Goal: Task Accomplishment & Management: Manage account settings

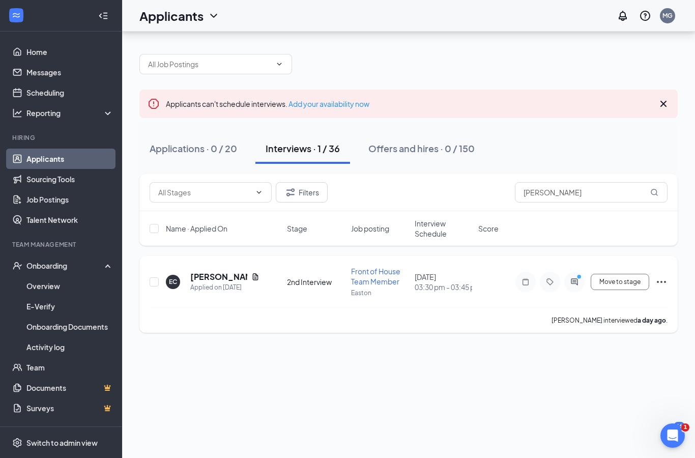
type input "[PERSON_NAME]"
click at [664, 276] on icon "Ellipses" at bounding box center [662, 282] width 12 height 12
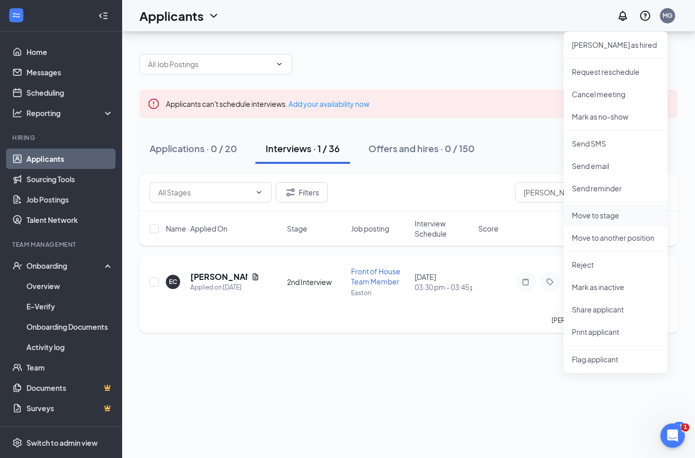
click at [611, 210] on p "Move to stage" at bounding box center [616, 215] width 88 height 10
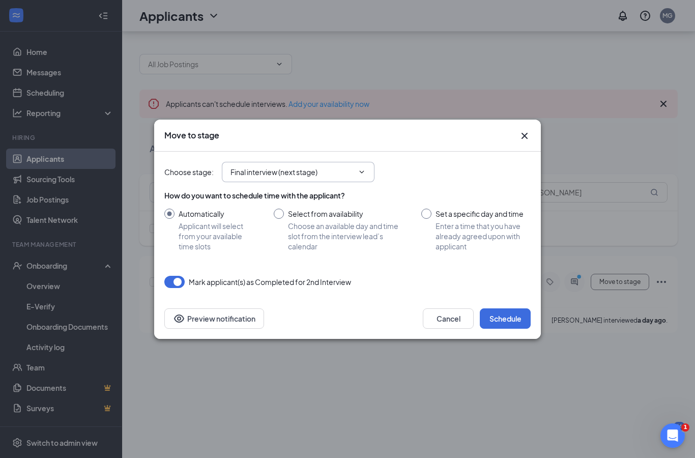
click at [348, 167] on input "Final interview (next stage)" at bounding box center [292, 171] width 123 height 11
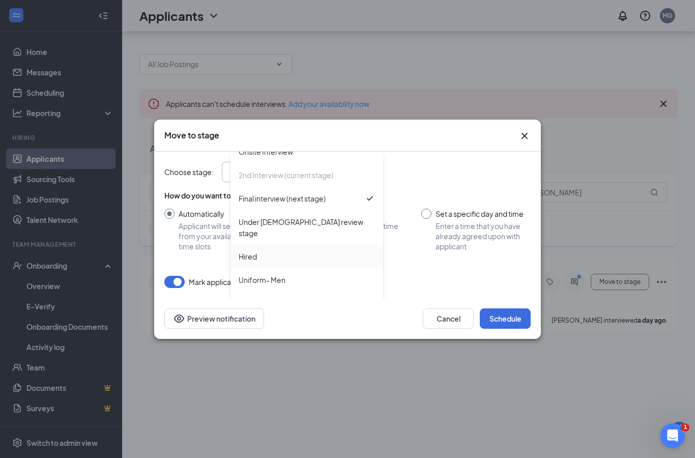
scroll to position [128, 0]
click at [296, 255] on div "Hired" at bounding box center [307, 256] width 153 height 23
type input "Hired"
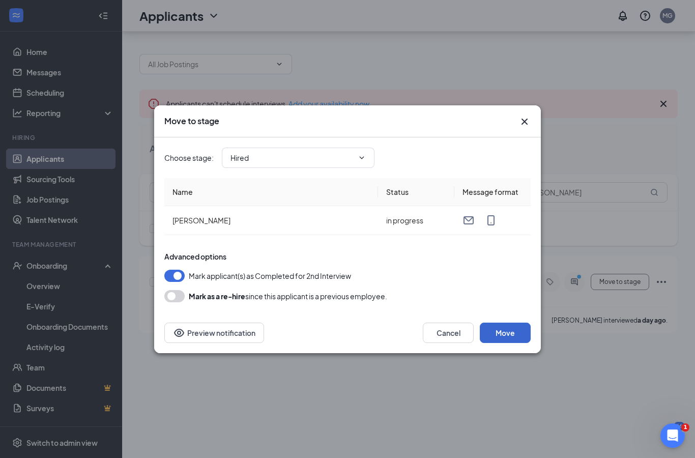
click at [510, 336] on button "Move" at bounding box center [505, 333] width 51 height 20
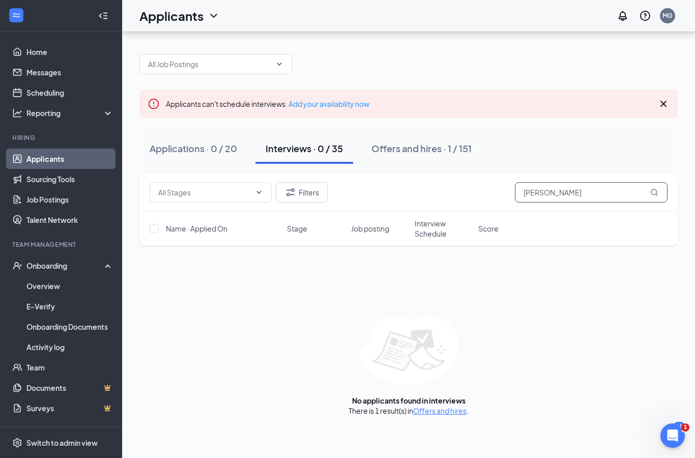
click at [582, 182] on input "[PERSON_NAME]" at bounding box center [591, 192] width 153 height 20
type input "E"
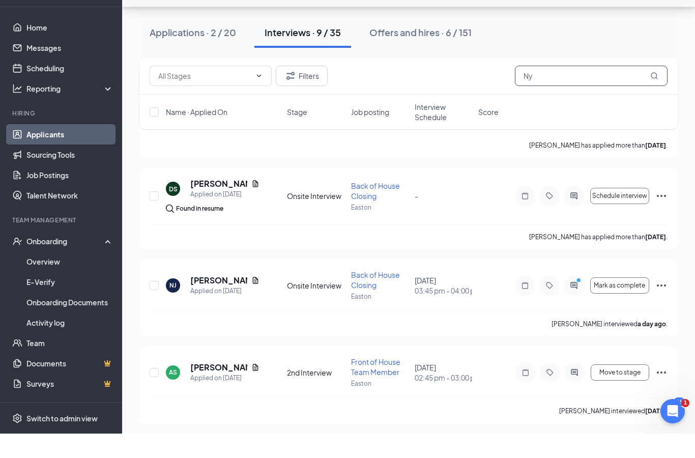
scroll to position [606, 0]
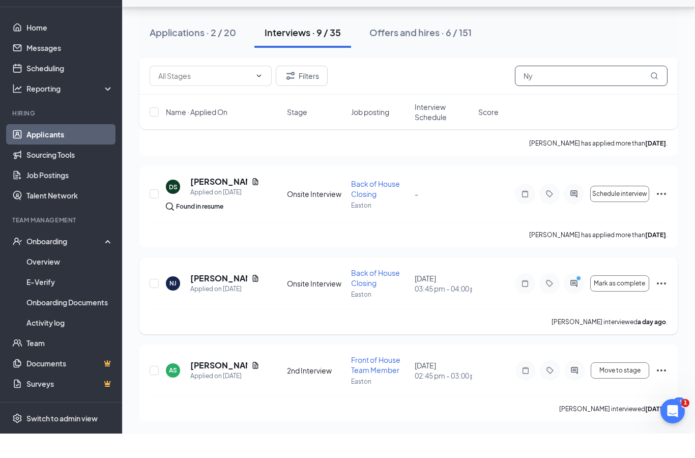
type input "Ny"
click at [664, 302] on icon "Ellipses" at bounding box center [662, 308] width 12 height 12
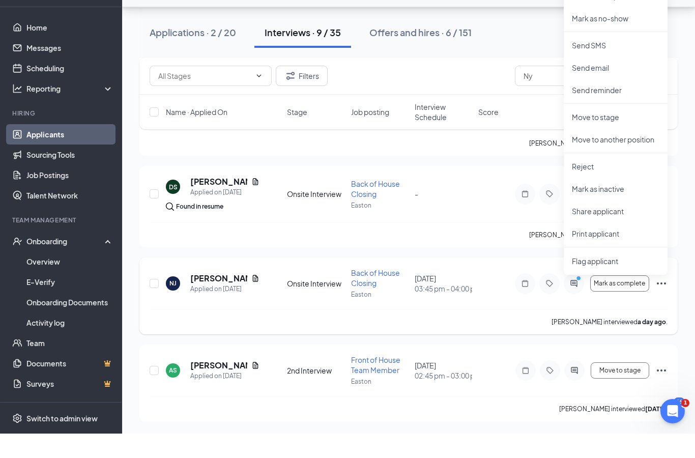
scroll to position [566, 0]
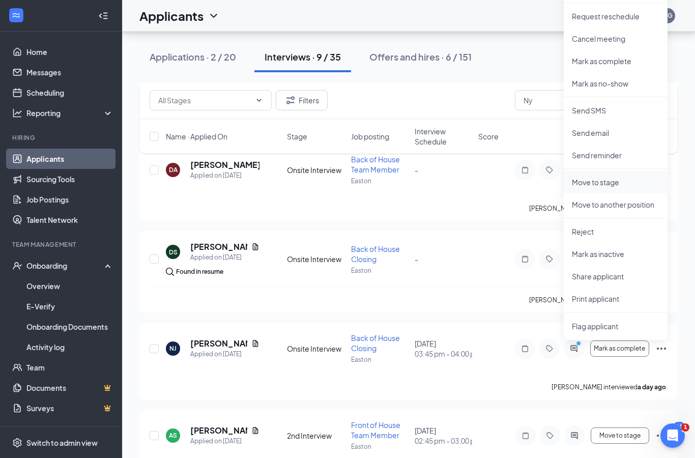
click at [621, 184] on p "Move to stage" at bounding box center [616, 182] width 88 height 10
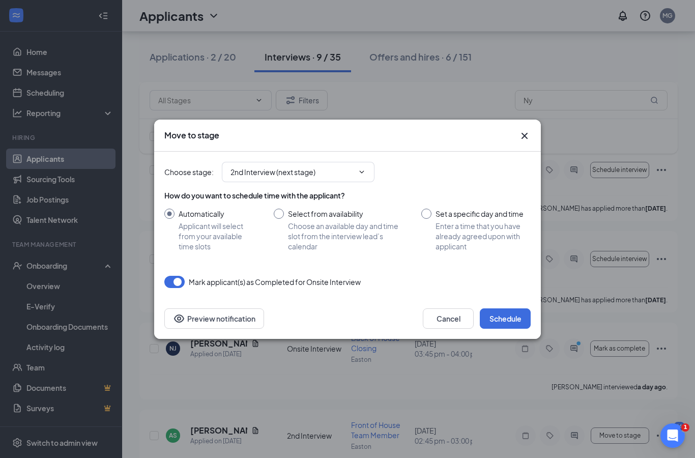
click at [348, 226] on div "How do you want to schedule time with the applicant? Automatically Applicant wi…" at bounding box center [347, 220] width 367 height 61
click at [359, 176] on icon "ChevronDown" at bounding box center [362, 172] width 8 height 8
click at [371, 182] on span "2nd Interview (next stage)" at bounding box center [298, 172] width 153 height 20
click at [353, 178] on input "2nd Interview (next stage)" at bounding box center [292, 171] width 123 height 11
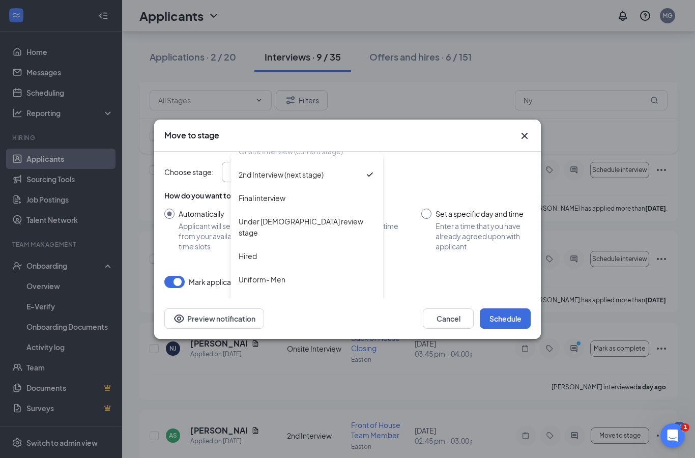
scroll to position [128, 0]
click at [315, 263] on div "Hired" at bounding box center [307, 257] width 136 height 11
type input "Hired"
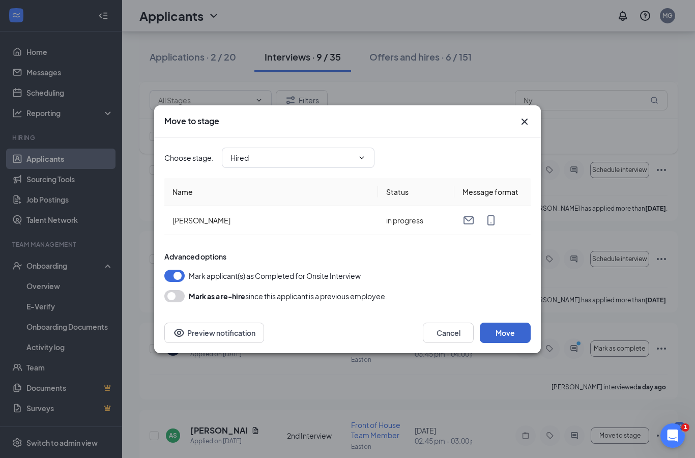
click at [523, 343] on button "Move" at bounding box center [505, 333] width 51 height 20
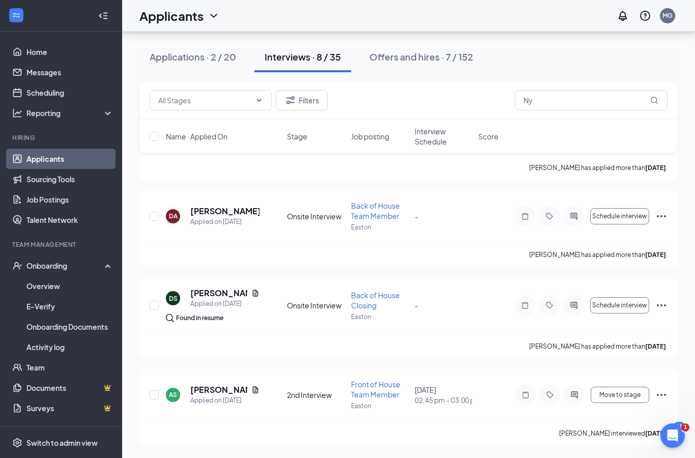
scroll to position [519, 0]
click at [596, 96] on input "Ny" at bounding box center [591, 100] width 153 height 20
type input "N"
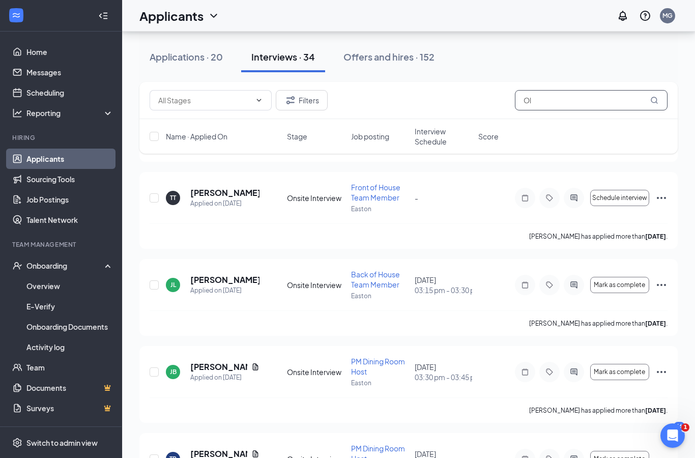
scroll to position [41, 0]
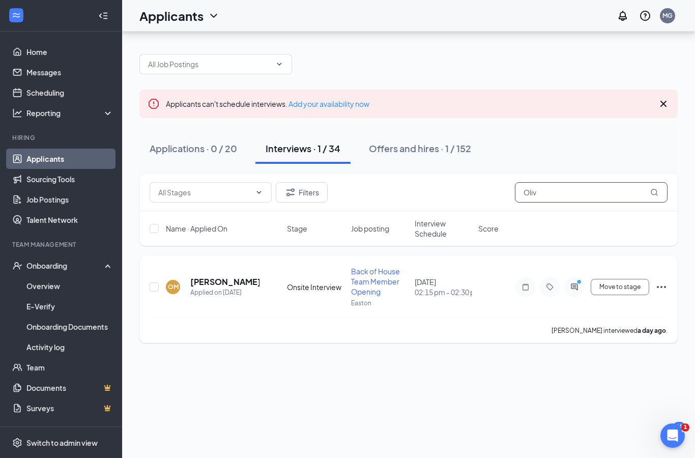
type input "Oliv"
click at [660, 281] on icon "Ellipses" at bounding box center [662, 287] width 12 height 12
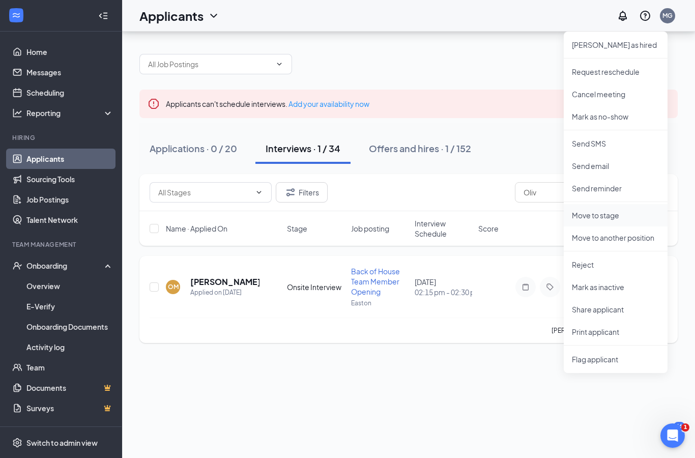
click at [607, 210] on p "Move to stage" at bounding box center [616, 215] width 88 height 10
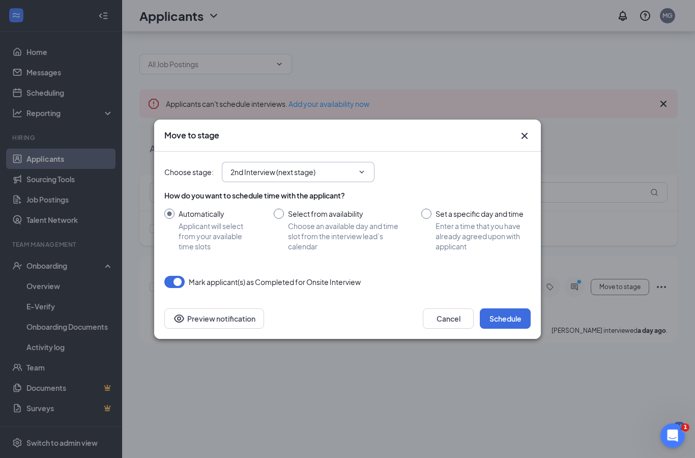
click at [336, 173] on input "2nd Interview (next stage)" at bounding box center [292, 171] width 123 height 11
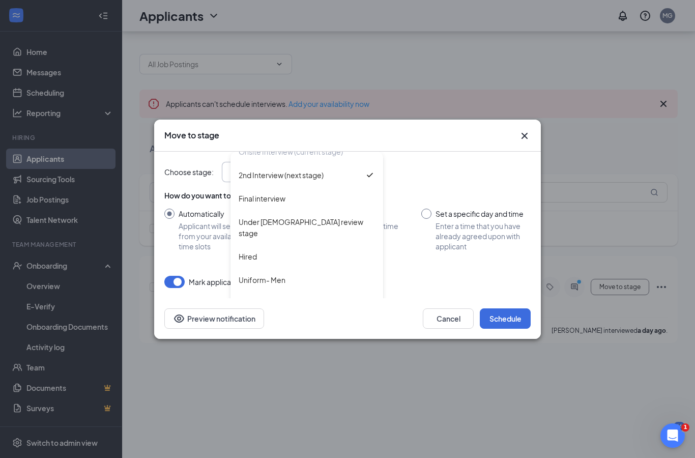
scroll to position [128, 0]
click at [335, 252] on div "Hired" at bounding box center [307, 257] width 136 height 11
type input "Hired"
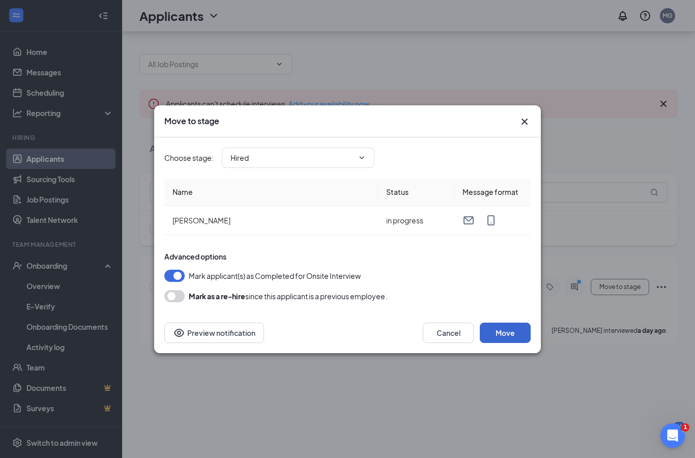
click at [514, 338] on button "Move" at bounding box center [505, 333] width 51 height 20
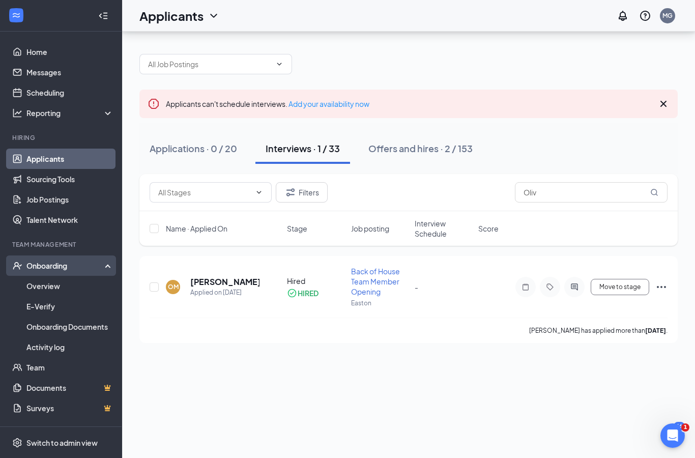
click at [68, 261] on div "Onboarding" at bounding box center [65, 266] width 78 height 10
click at [83, 261] on div "Onboarding" at bounding box center [65, 266] width 78 height 10
click at [60, 276] on link "Overview" at bounding box center [69, 286] width 87 height 20
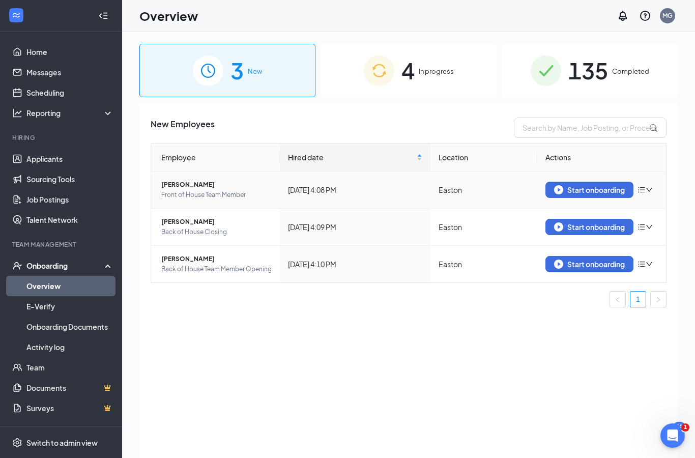
click at [247, 188] on span "[PERSON_NAME]" at bounding box center [216, 185] width 110 height 10
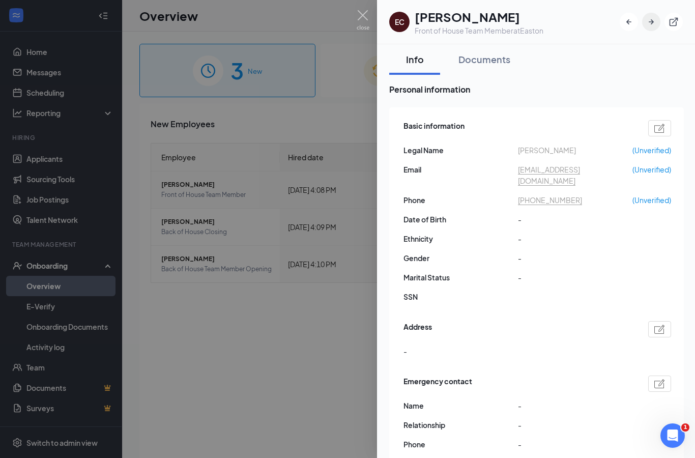
click at [655, 21] on icon "ArrowRight" at bounding box center [652, 22] width 10 height 10
click at [654, 21] on icon "ArrowRight" at bounding box center [651, 21] width 5 height 5
click at [353, 22] on div at bounding box center [347, 229] width 695 height 458
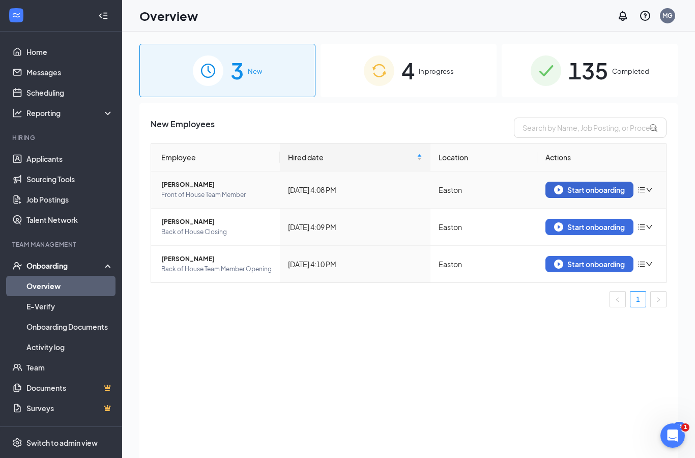
click at [590, 187] on div "Start onboarding" at bounding box center [589, 189] width 71 height 9
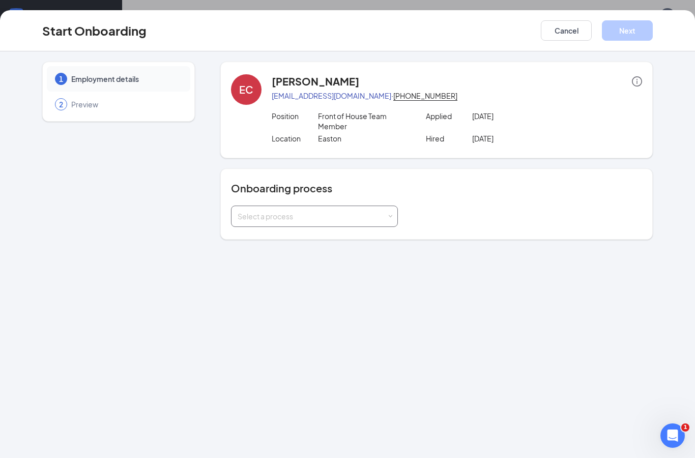
click at [370, 220] on div "Select a process" at bounding box center [312, 216] width 149 height 10
click at [372, 242] on li "Team Member Onboarding" at bounding box center [314, 238] width 167 height 18
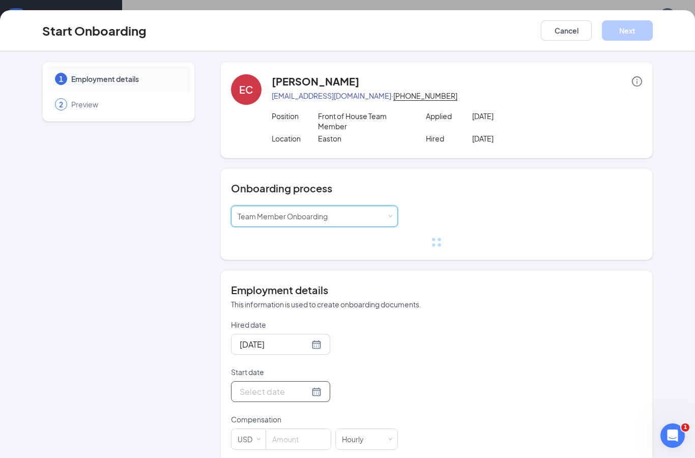
click at [298, 396] on input "Start date" at bounding box center [275, 391] width 70 height 13
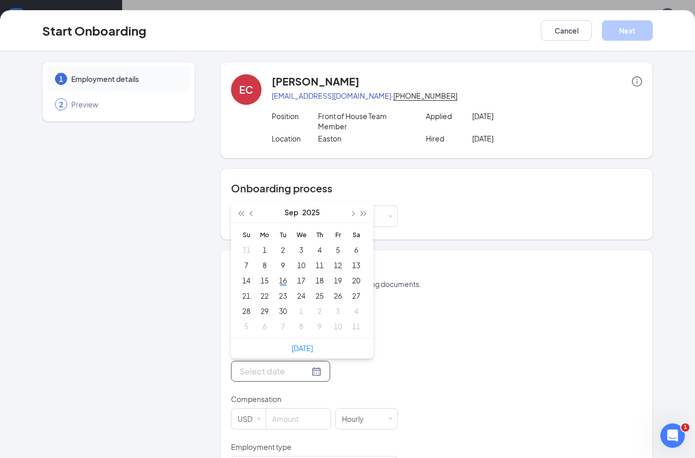
scroll to position [64, 0]
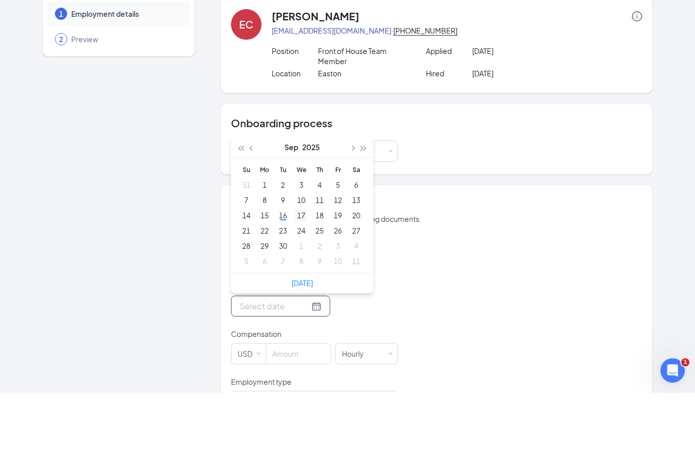
type input "[DATE]"
click at [301, 274] on div "17" at bounding box center [301, 280] width 12 height 12
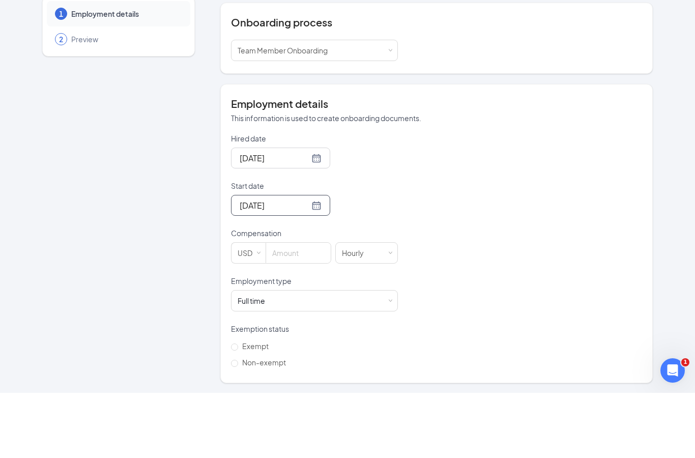
scroll to position [100, 0]
click at [297, 309] on input at bounding box center [298, 319] width 65 height 20
type input "17"
click at [396, 356] on div "Full time Works 30+ hours per week and is reasonably expected to work" at bounding box center [314, 366] width 167 height 21
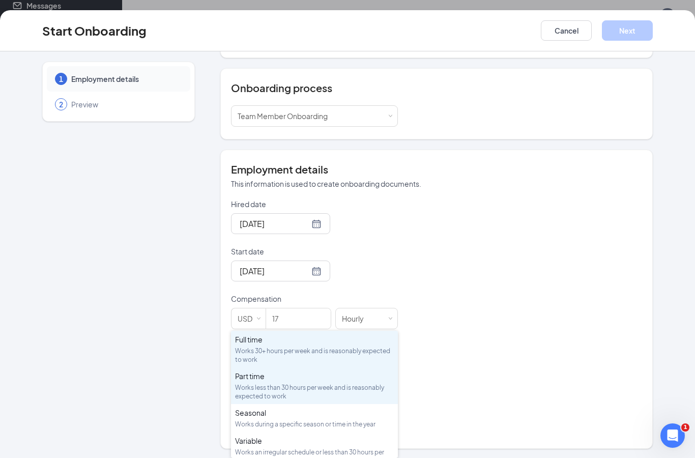
click at [349, 369] on li "Part time Works less than 30 hours per week and is reasonably expected to work" at bounding box center [314, 386] width 167 height 37
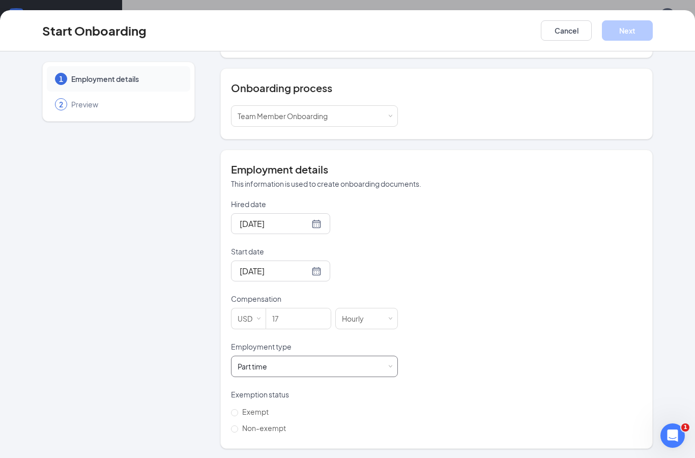
scroll to position [87, 0]
click at [281, 425] on span "Non-exempt" at bounding box center [264, 428] width 52 height 9
click at [238, 426] on input "Non-exempt" at bounding box center [234, 429] width 7 height 7
radio input "true"
click at [645, 18] on div "Start Onboarding Cancel Next" at bounding box center [347, 30] width 695 height 41
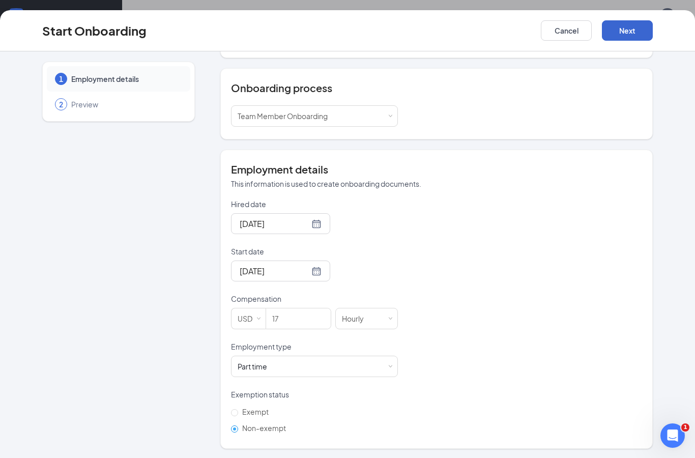
click at [632, 27] on button "Next" at bounding box center [627, 30] width 51 height 20
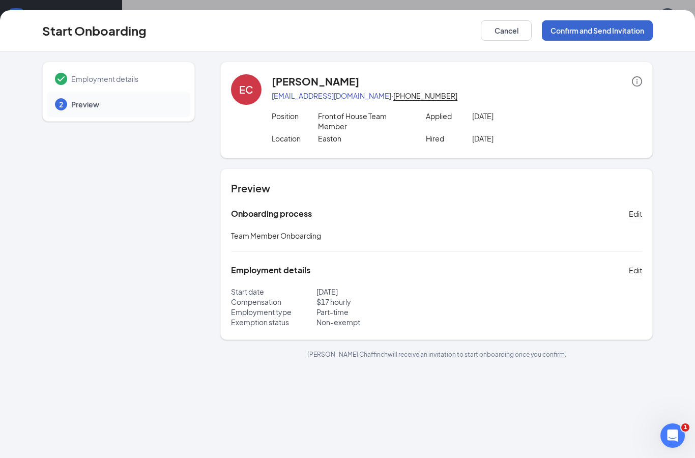
scroll to position [0, 0]
click at [620, 29] on button "Confirm and Send Invitation" at bounding box center [597, 30] width 111 height 20
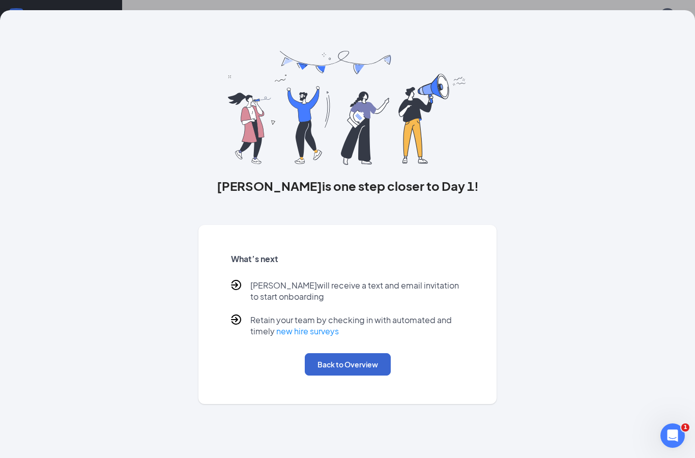
click at [370, 370] on button "Back to Overview" at bounding box center [348, 364] width 86 height 22
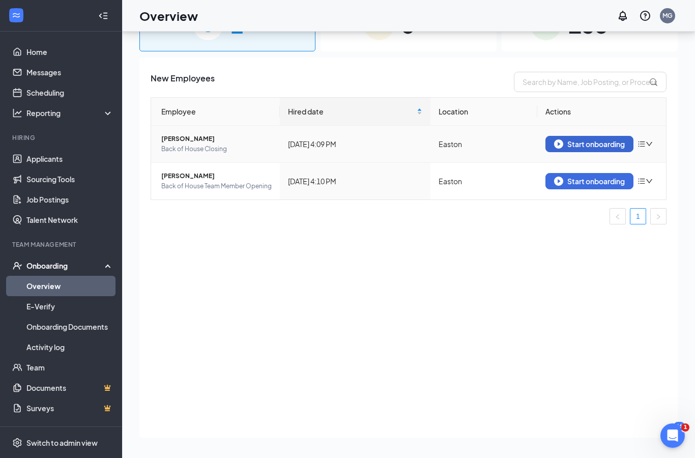
click at [604, 140] on div "Start onboarding" at bounding box center [589, 144] width 71 height 9
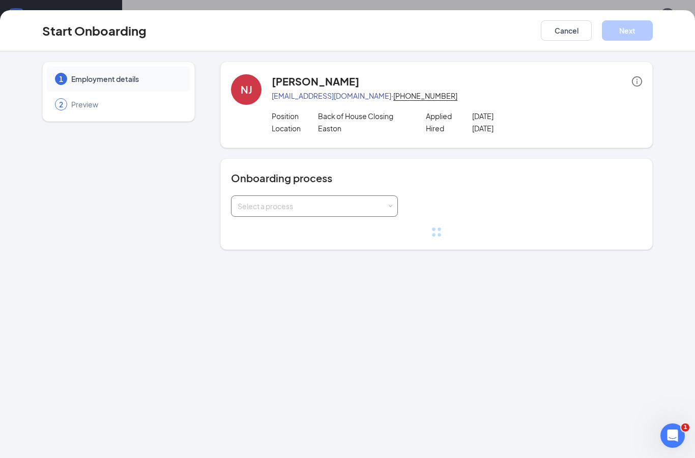
click at [357, 211] on div "Select a process" at bounding box center [312, 206] width 149 height 10
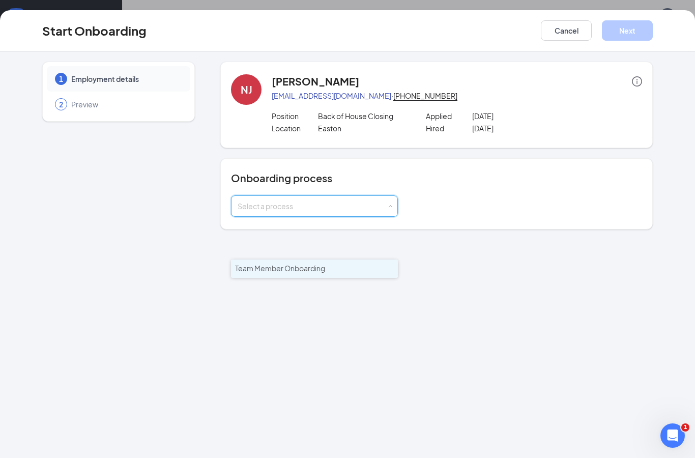
click at [356, 260] on li "Team Member Onboarding" at bounding box center [314, 269] width 167 height 18
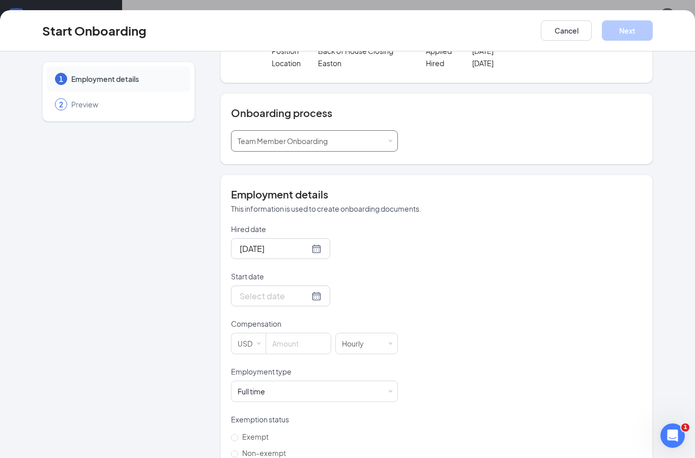
scroll to position [77, 0]
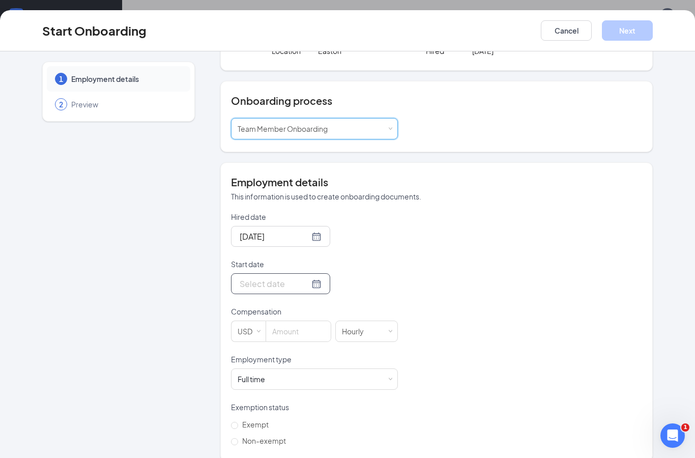
click at [292, 280] on input "Start date" at bounding box center [275, 283] width 70 height 13
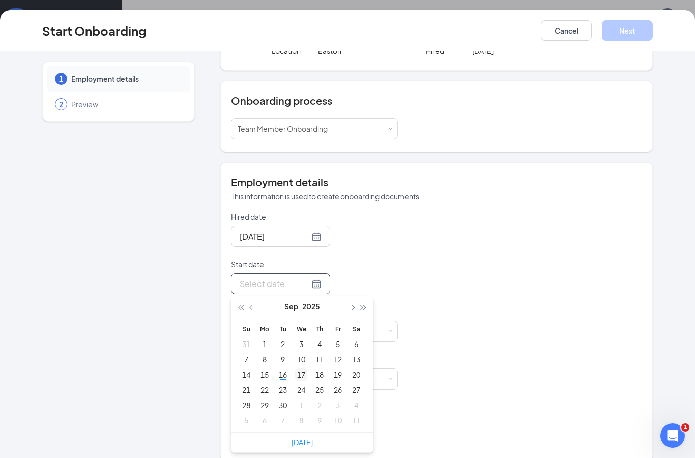
type input "[DATE]"
click at [301, 375] on div "17" at bounding box center [301, 375] width 12 height 12
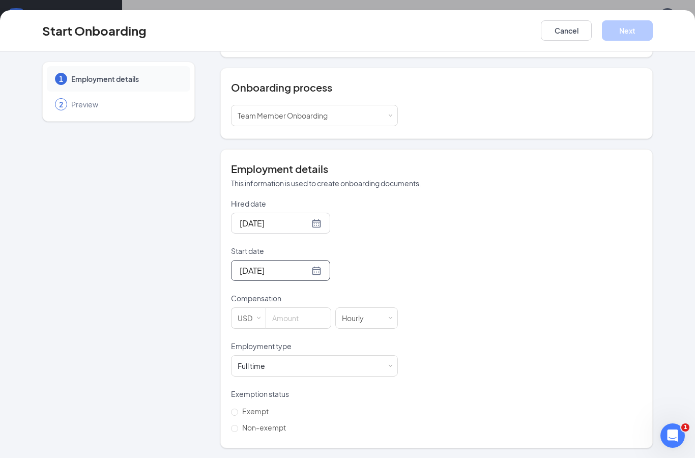
scroll to position [90, 0]
click at [308, 322] on input at bounding box center [298, 319] width 65 height 20
type input "17"
click at [368, 363] on div "Full time Works 30+ hours per week and is reasonably expected to work" at bounding box center [315, 366] width 154 height 20
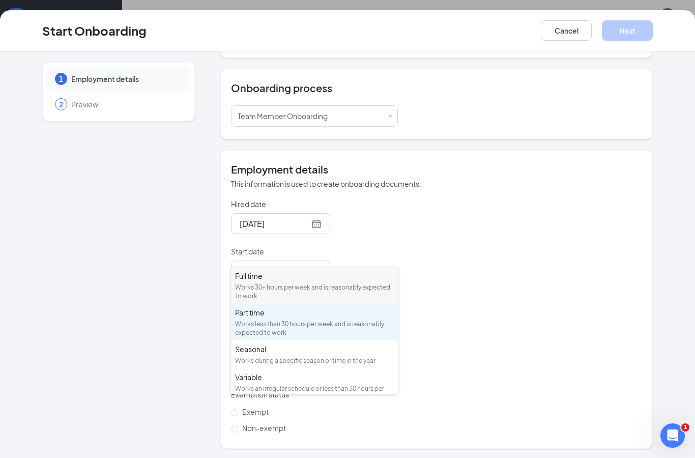
click at [333, 308] on div "Part time" at bounding box center [314, 313] width 159 height 10
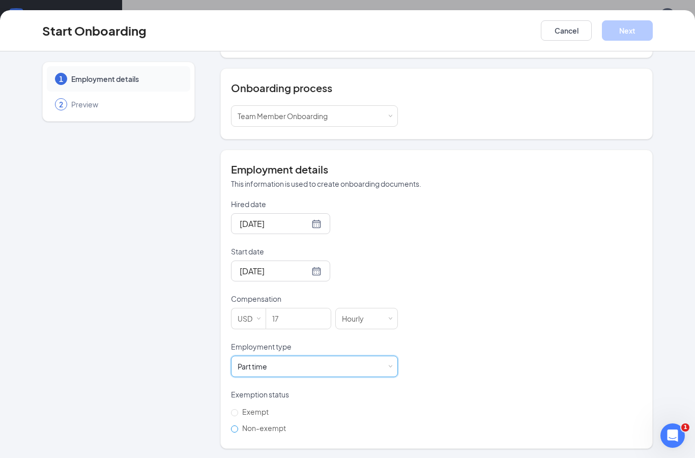
click at [268, 432] on span "Non-exempt" at bounding box center [264, 428] width 52 height 9
click at [238, 432] on input "Non-exempt" at bounding box center [234, 429] width 7 height 7
radio input "true"
click at [628, 39] on button "Next" at bounding box center [627, 30] width 51 height 20
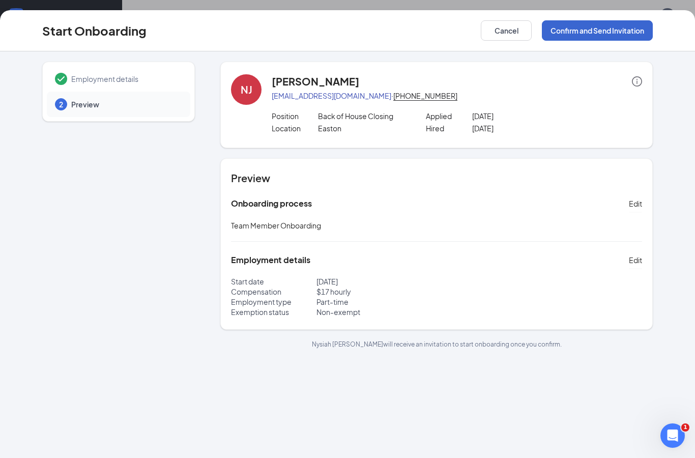
scroll to position [0, 0]
click at [624, 29] on button "Confirm and Send Invitation" at bounding box center [597, 30] width 111 height 20
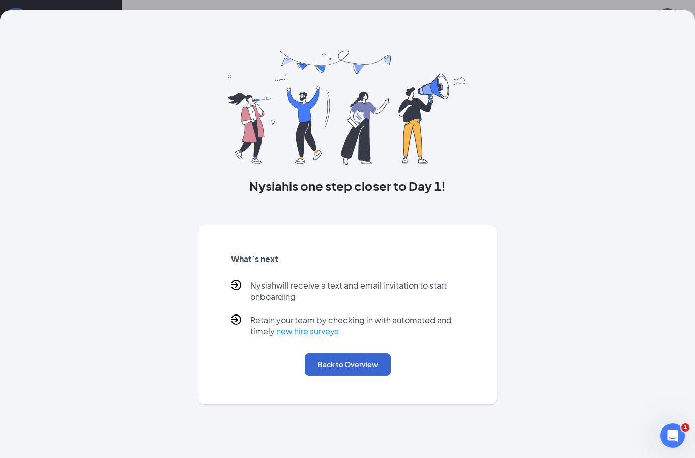
click at [368, 374] on button "Back to Overview" at bounding box center [348, 364] width 86 height 22
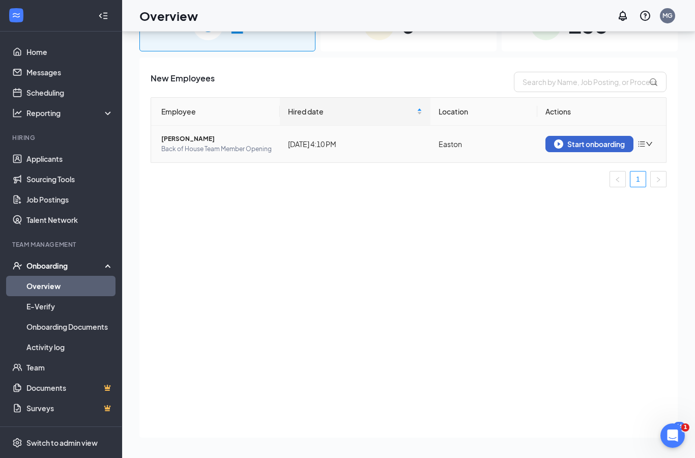
click at [598, 136] on button "Start onboarding" at bounding box center [590, 144] width 88 height 16
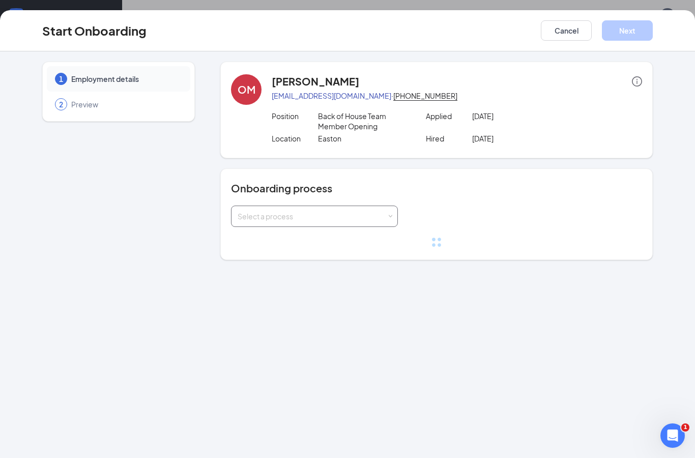
click at [369, 217] on div "Select a process" at bounding box center [312, 216] width 149 height 10
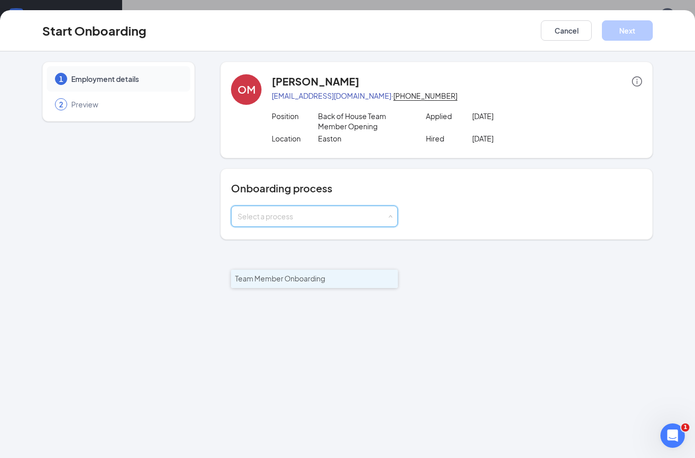
click at [352, 270] on li "Team Member Onboarding" at bounding box center [314, 279] width 167 height 18
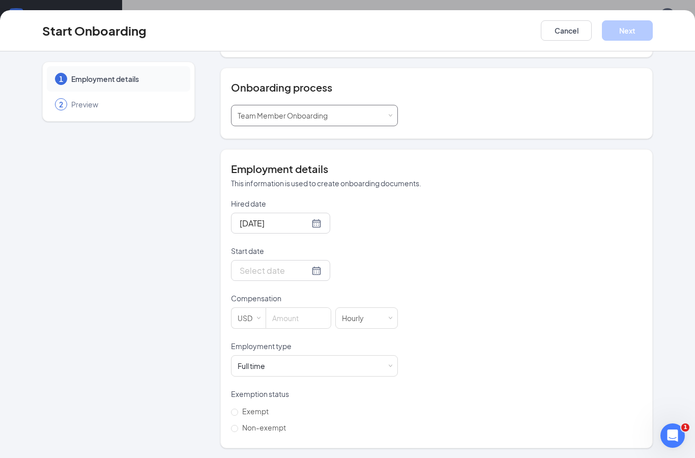
scroll to position [100, 0]
click at [292, 271] on input "Start date" at bounding box center [275, 271] width 70 height 13
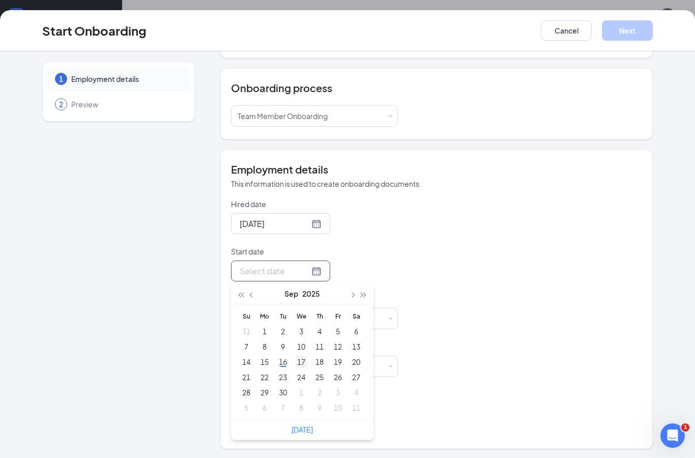
type input "[DATE]"
click at [306, 364] on div "17" at bounding box center [301, 362] width 12 height 12
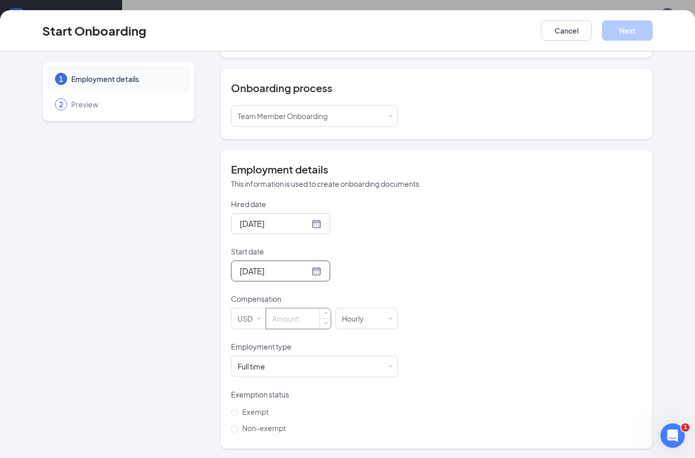
click at [311, 316] on input at bounding box center [298, 319] width 65 height 20
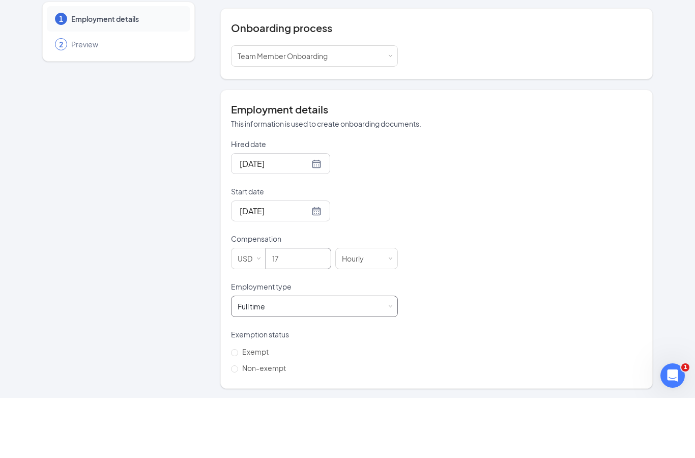
type input "17"
click at [386, 356] on div "Full time Works 30+ hours per week and is reasonably expected to work" at bounding box center [315, 366] width 154 height 20
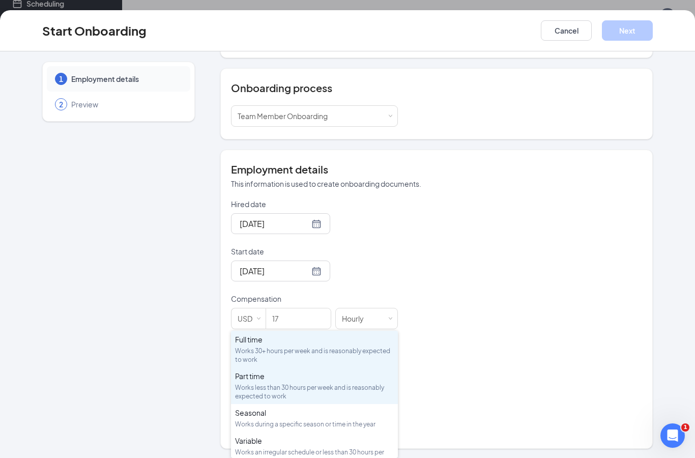
click at [324, 373] on div "Part time" at bounding box center [314, 376] width 159 height 10
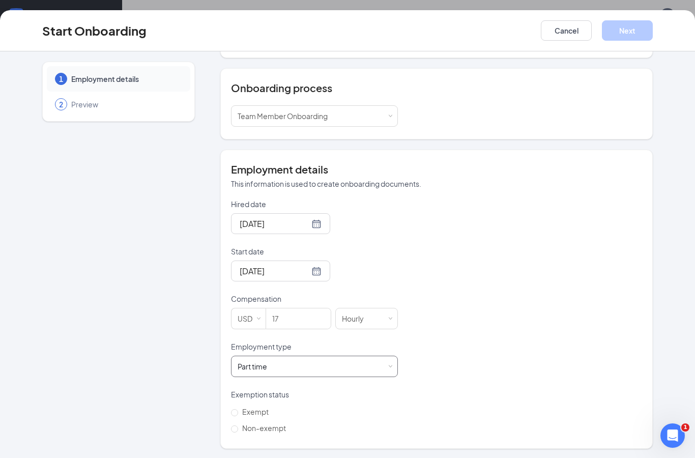
scroll to position [87, 0]
click at [272, 428] on span "Non-exempt" at bounding box center [264, 428] width 52 height 9
click at [238, 428] on input "Non-exempt" at bounding box center [234, 429] width 7 height 7
radio input "true"
click at [624, 25] on button "Next" at bounding box center [627, 30] width 51 height 20
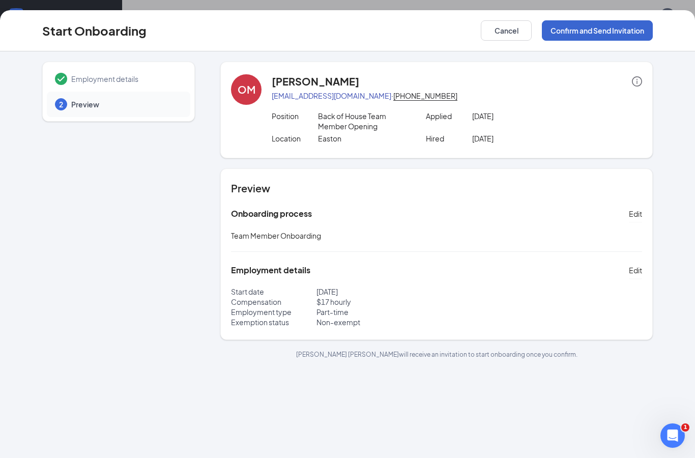
scroll to position [0, 0]
click at [636, 29] on button "Confirm and Send Invitation" at bounding box center [597, 30] width 111 height 20
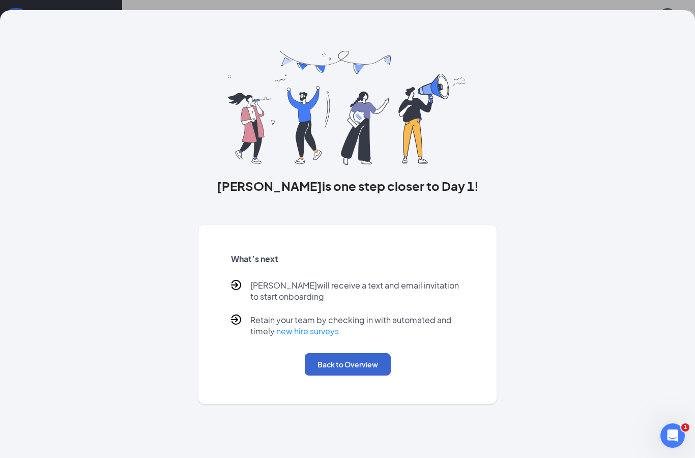
click at [344, 371] on button "Back to Overview" at bounding box center [348, 364] width 86 height 22
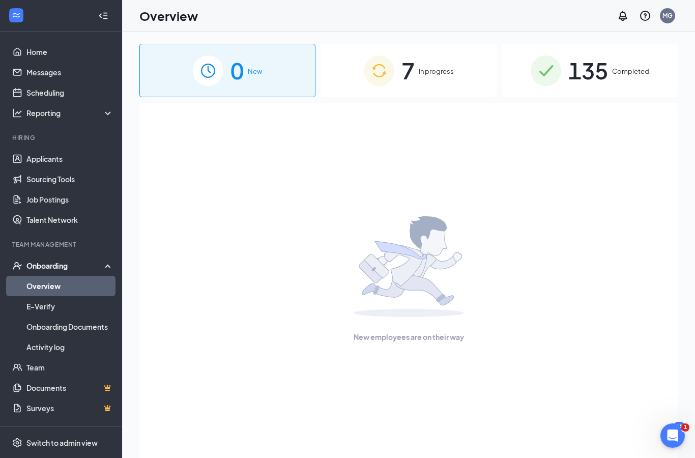
click at [448, 70] on span "In progress" at bounding box center [436, 71] width 35 height 10
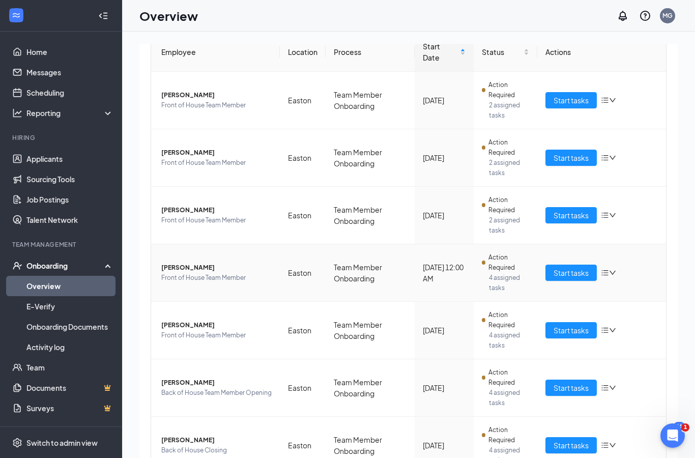
scroll to position [110, 0]
click at [297, 272] on td "Easton" at bounding box center [303, 274] width 46 height 58
click at [293, 260] on td "Easton" at bounding box center [303, 274] width 46 height 58
click at [271, 263] on span "[PERSON_NAME]" at bounding box center [216, 268] width 110 height 10
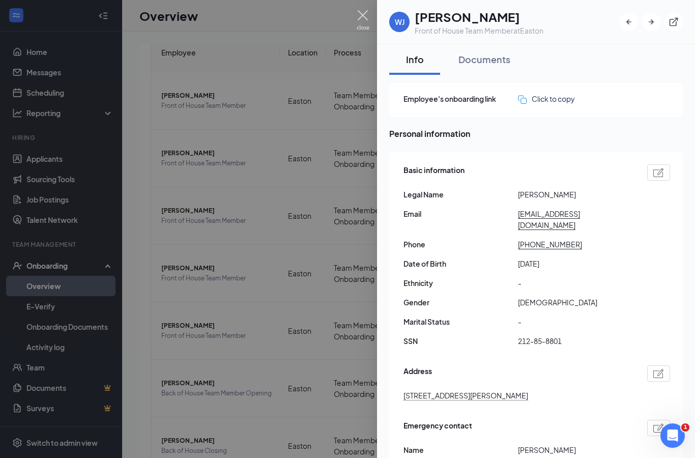
click at [366, 20] on img at bounding box center [363, 20] width 13 height 20
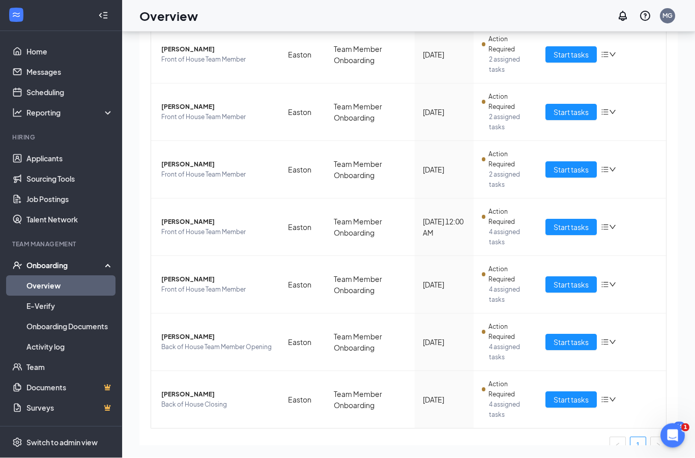
scroll to position [87, 0]
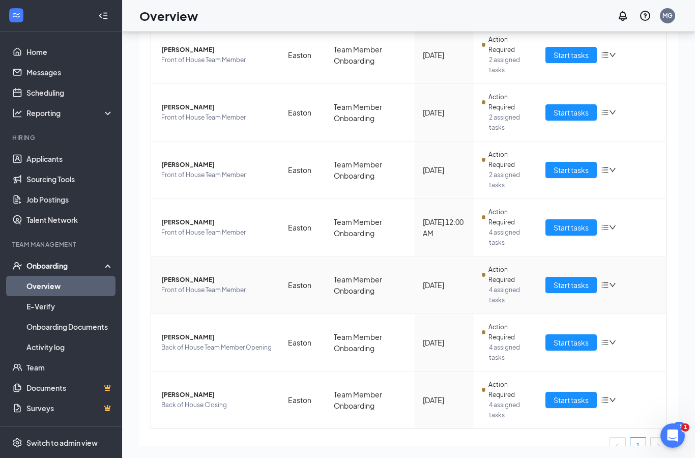
click at [283, 257] on td "Easton" at bounding box center [303, 286] width 46 height 58
click at [256, 285] on span "Front of House Team Member" at bounding box center [216, 290] width 110 height 10
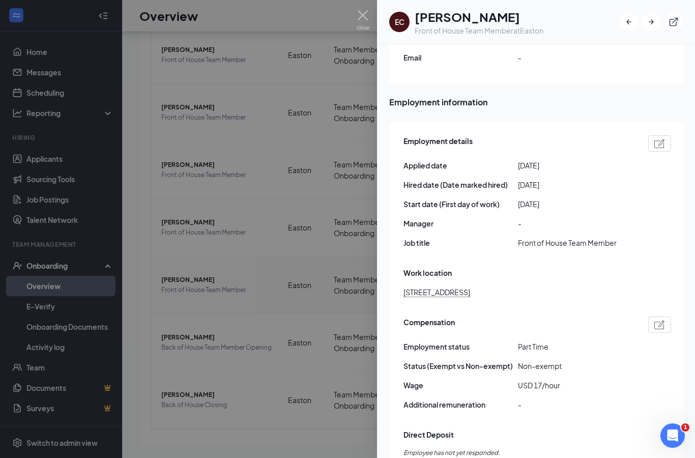
scroll to position [449, 0]
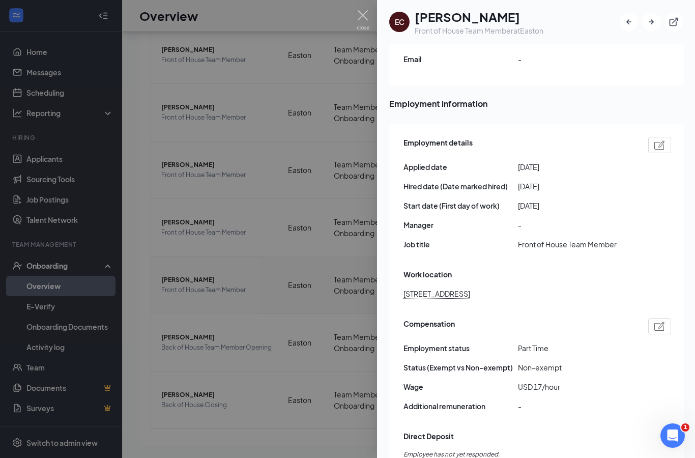
click at [660, 141] on img at bounding box center [660, 145] width 11 height 9
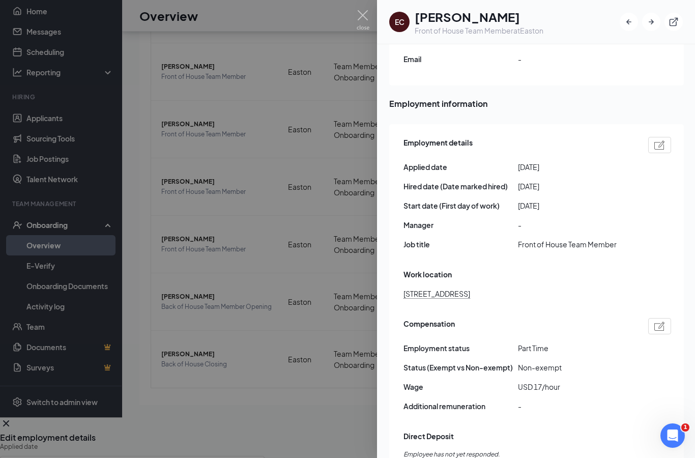
scroll to position [1, 0]
click at [265, 432] on div "Edit employment details" at bounding box center [132, 437] width 265 height 11
click at [12, 417] on icon "Cross" at bounding box center [6, 423] width 12 height 12
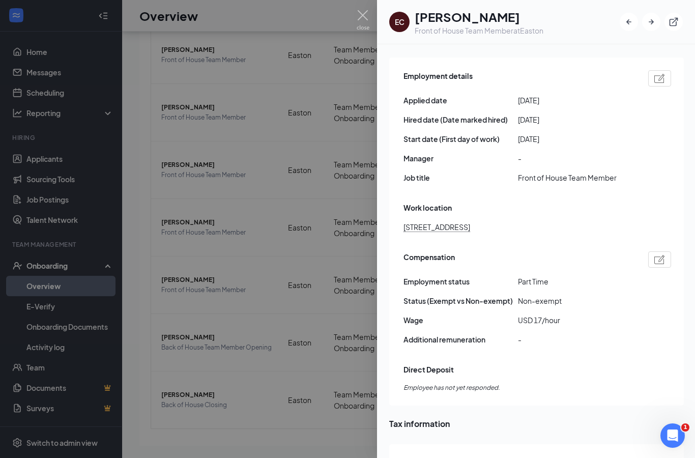
scroll to position [517, 0]
click at [659, 254] on img at bounding box center [660, 258] width 11 height 9
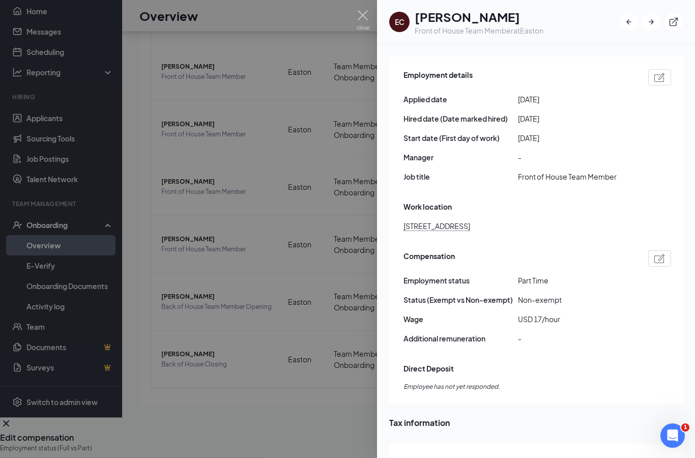
type input "18"
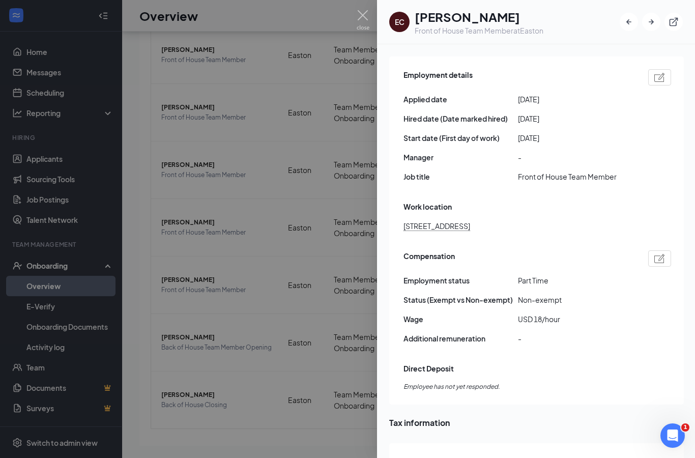
click at [662, 254] on img at bounding box center [660, 258] width 11 height 9
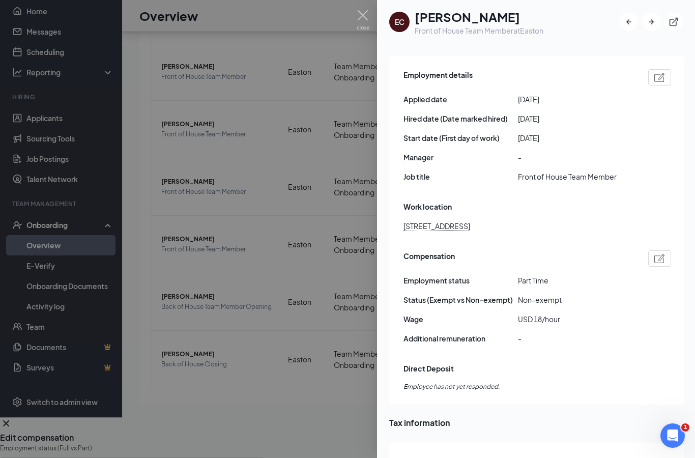
click at [12, 417] on icon "Cross" at bounding box center [6, 423] width 12 height 12
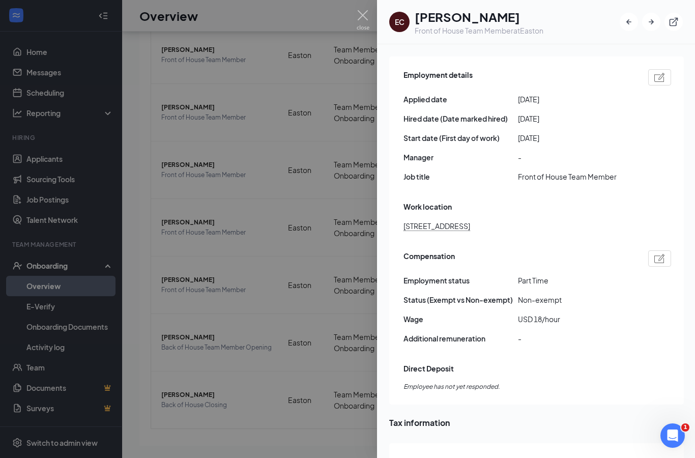
click at [371, 19] on div at bounding box center [347, 229] width 695 height 458
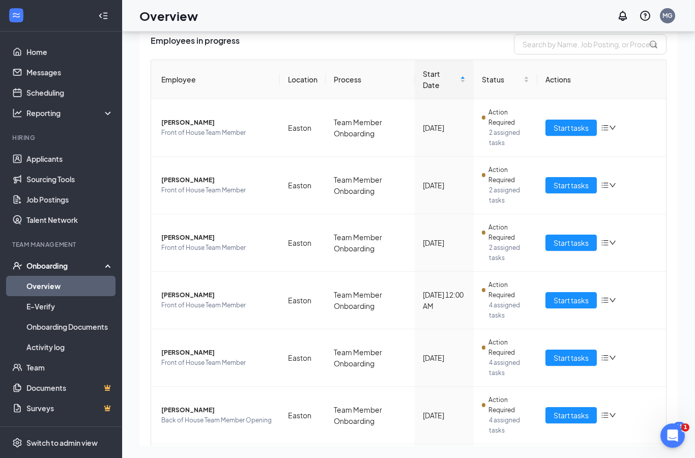
scroll to position [50, 0]
